Goal: Information Seeking & Learning: Understand process/instructions

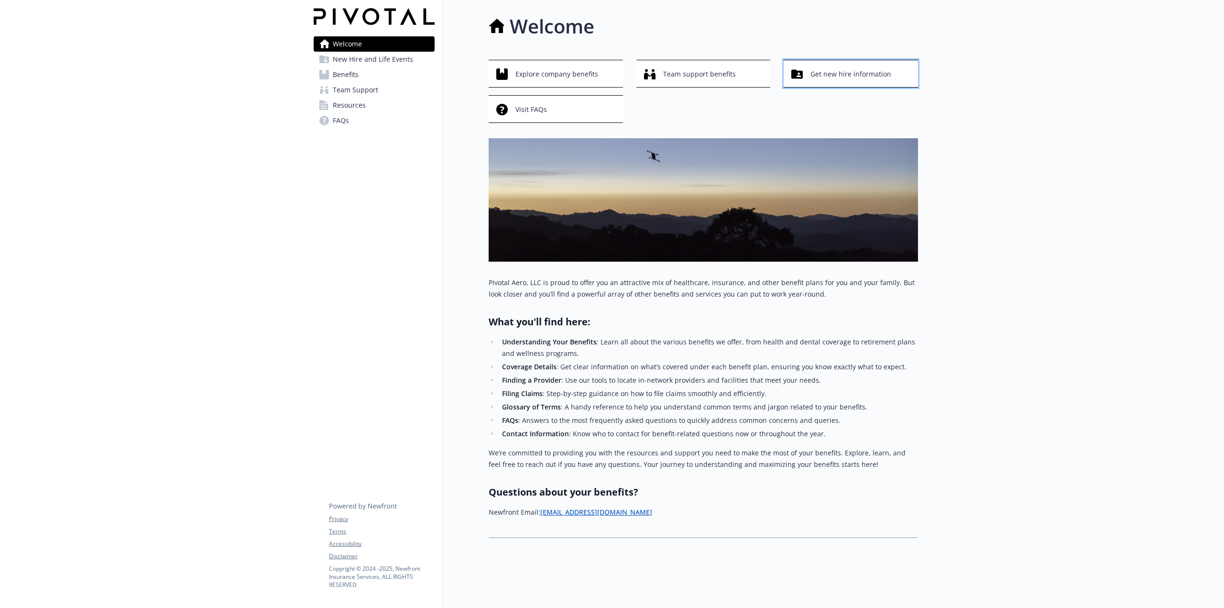
click at [825, 76] on span "Get new hire information" at bounding box center [850, 74] width 81 height 18
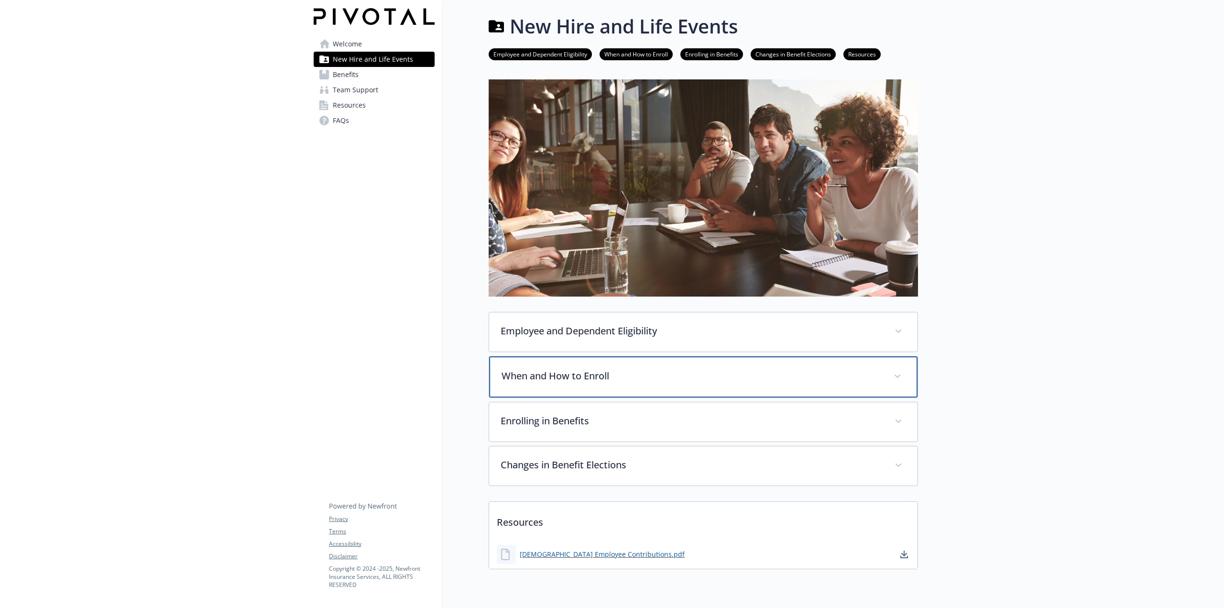
click at [762, 371] on p "When and How to Enroll" at bounding box center [691, 376] width 381 height 14
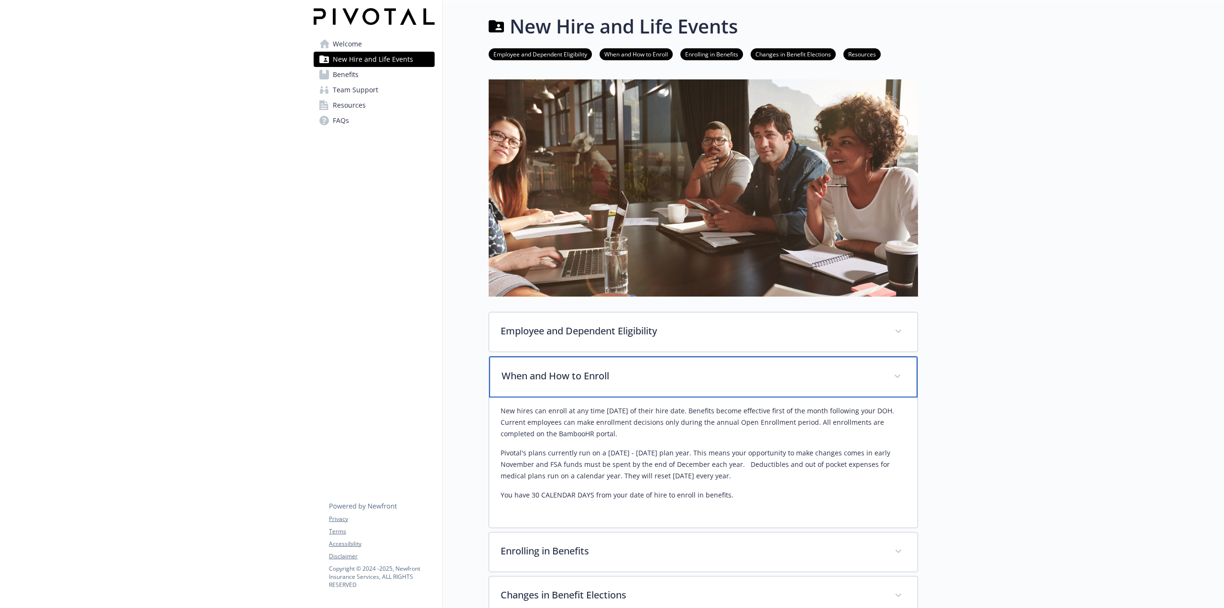
scroll to position [48, 0]
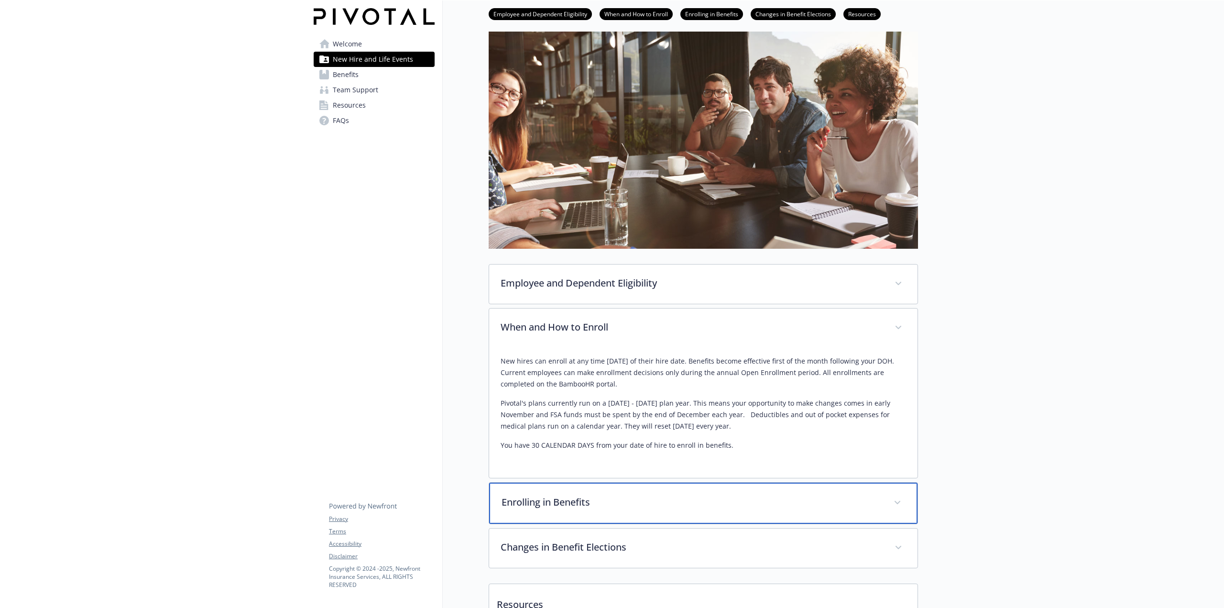
click at [806, 513] on div "Enrolling in Benefits" at bounding box center [703, 502] width 428 height 41
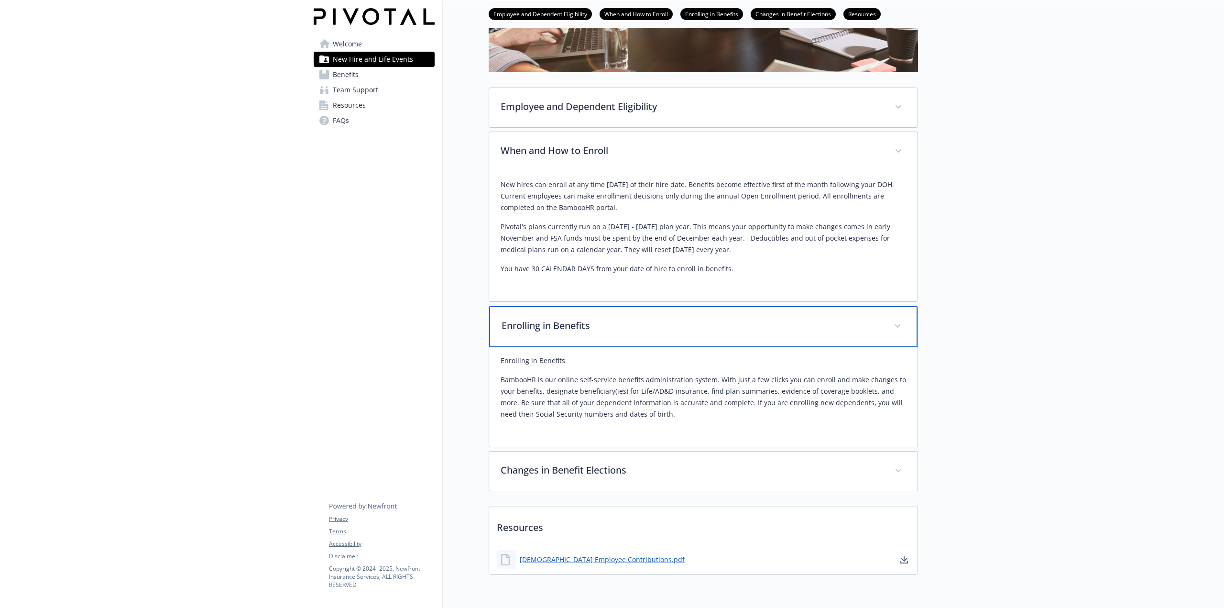
scroll to position [239, 0]
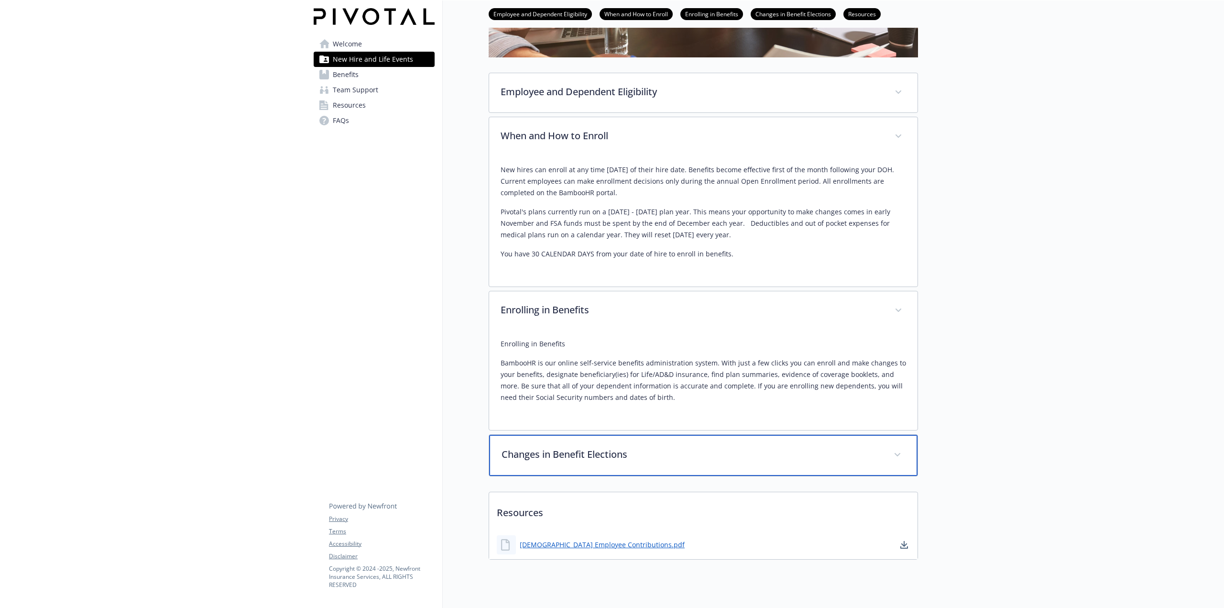
click at [895, 454] on icon at bounding box center [897, 455] width 6 height 4
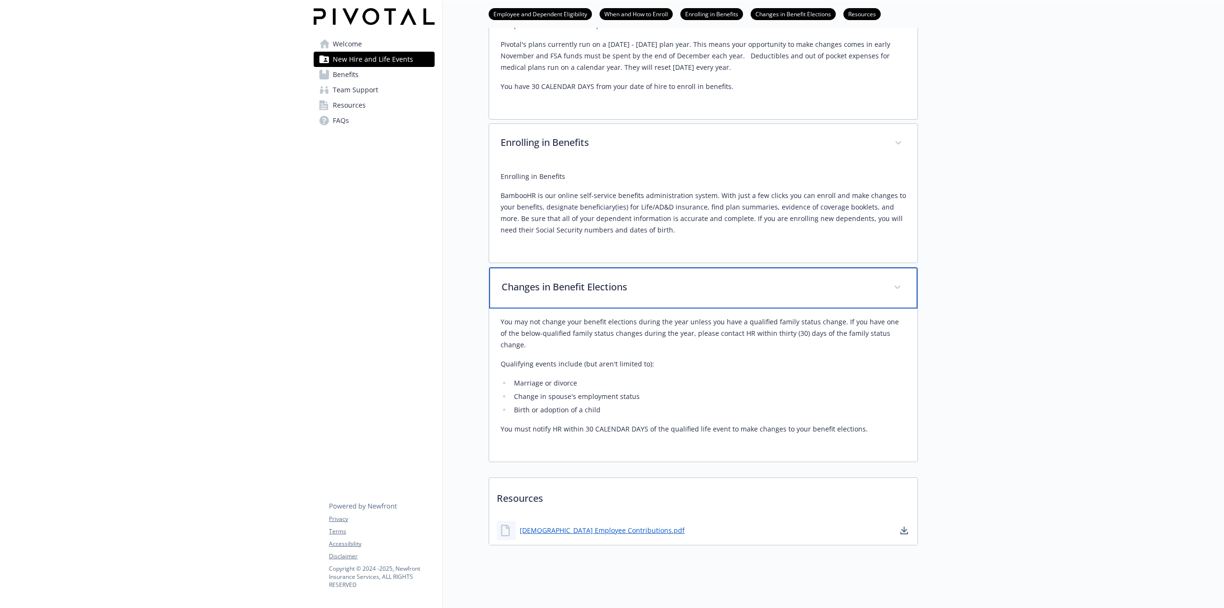
scroll to position [359, 0]
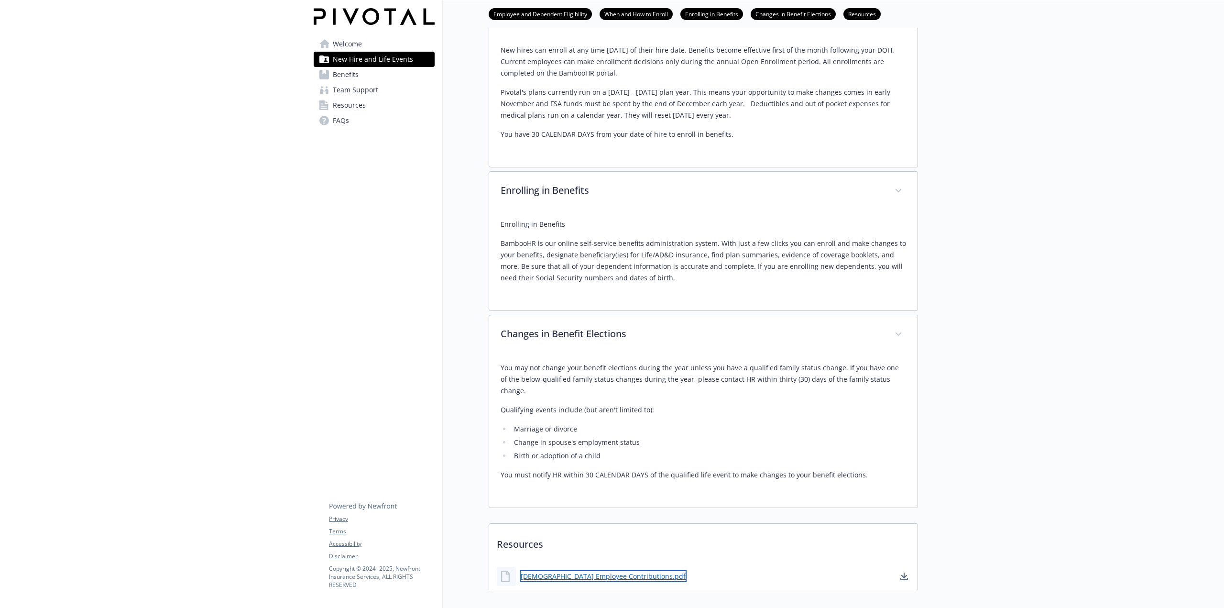
click at [552, 569] on div "[DEMOGRAPHIC_DATA] Employee Contributions.pdf" at bounding box center [592, 575] width 190 height 19
click at [559, 570] on link "[DEMOGRAPHIC_DATA] Employee Contributions.pdf" at bounding box center [603, 576] width 167 height 12
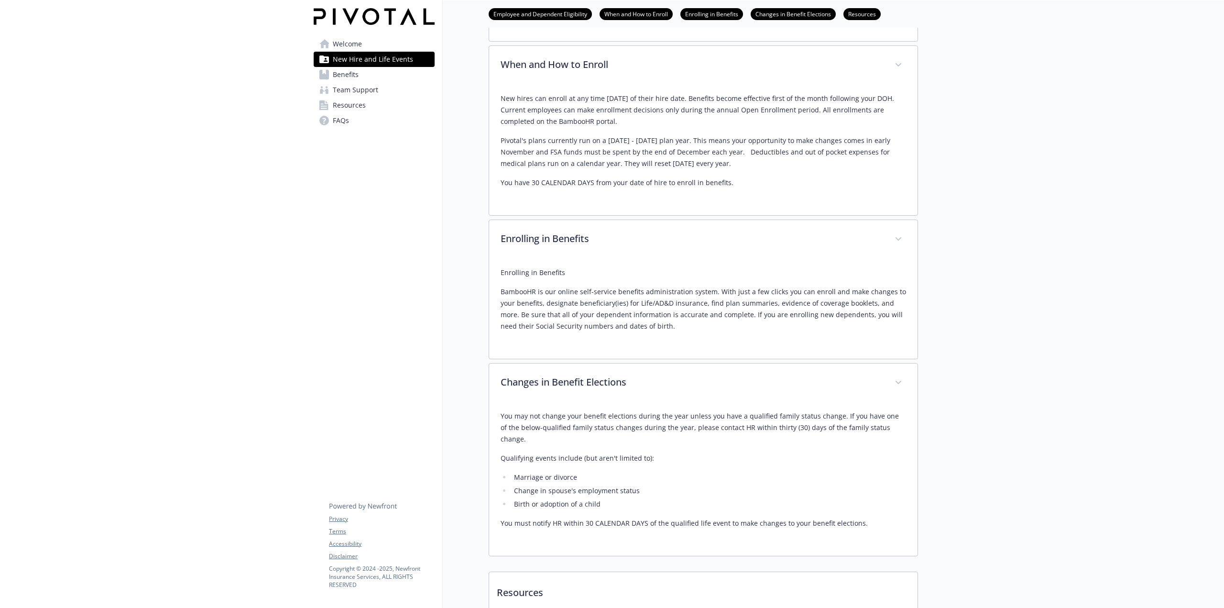
scroll to position [263, 0]
